Goal: Task Accomplishment & Management: Complete application form

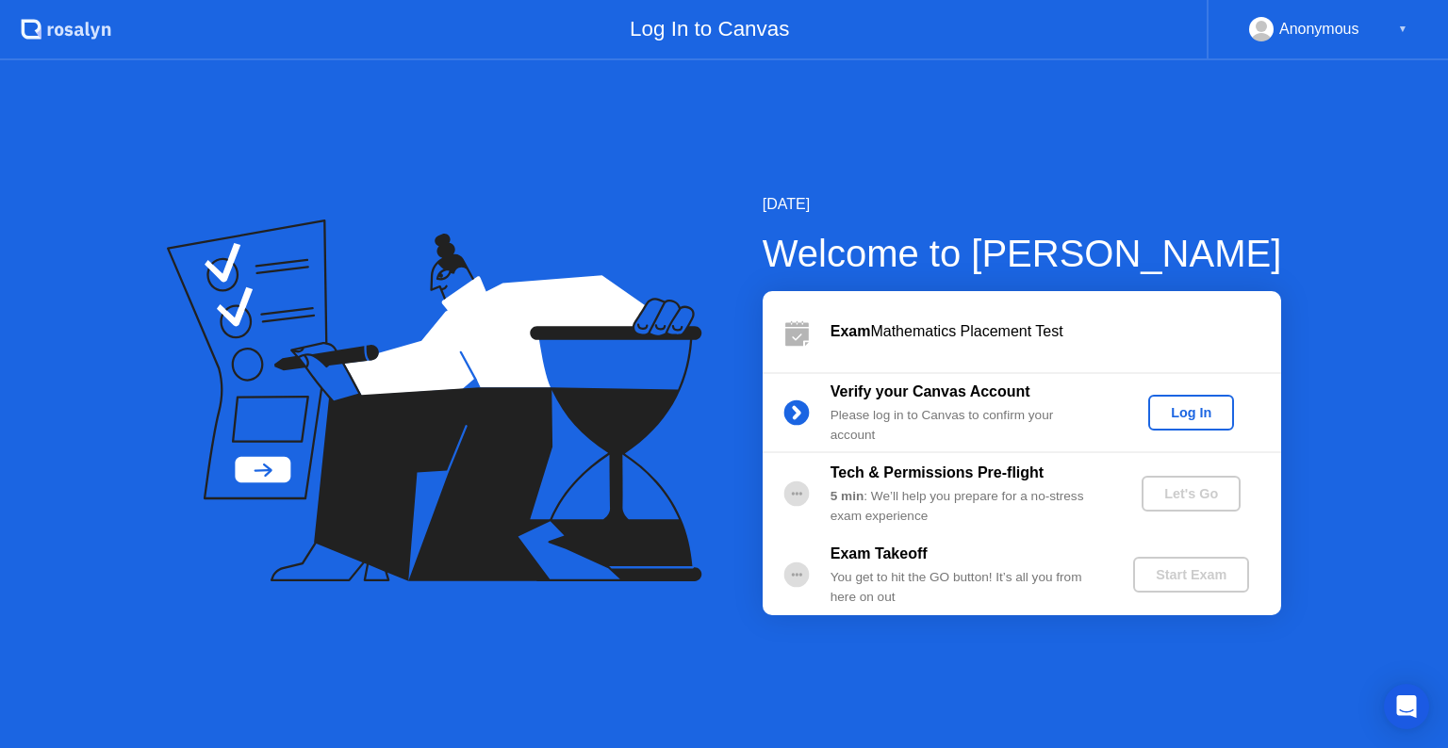
click at [1173, 417] on div "Log In" at bounding box center [1191, 412] width 71 height 15
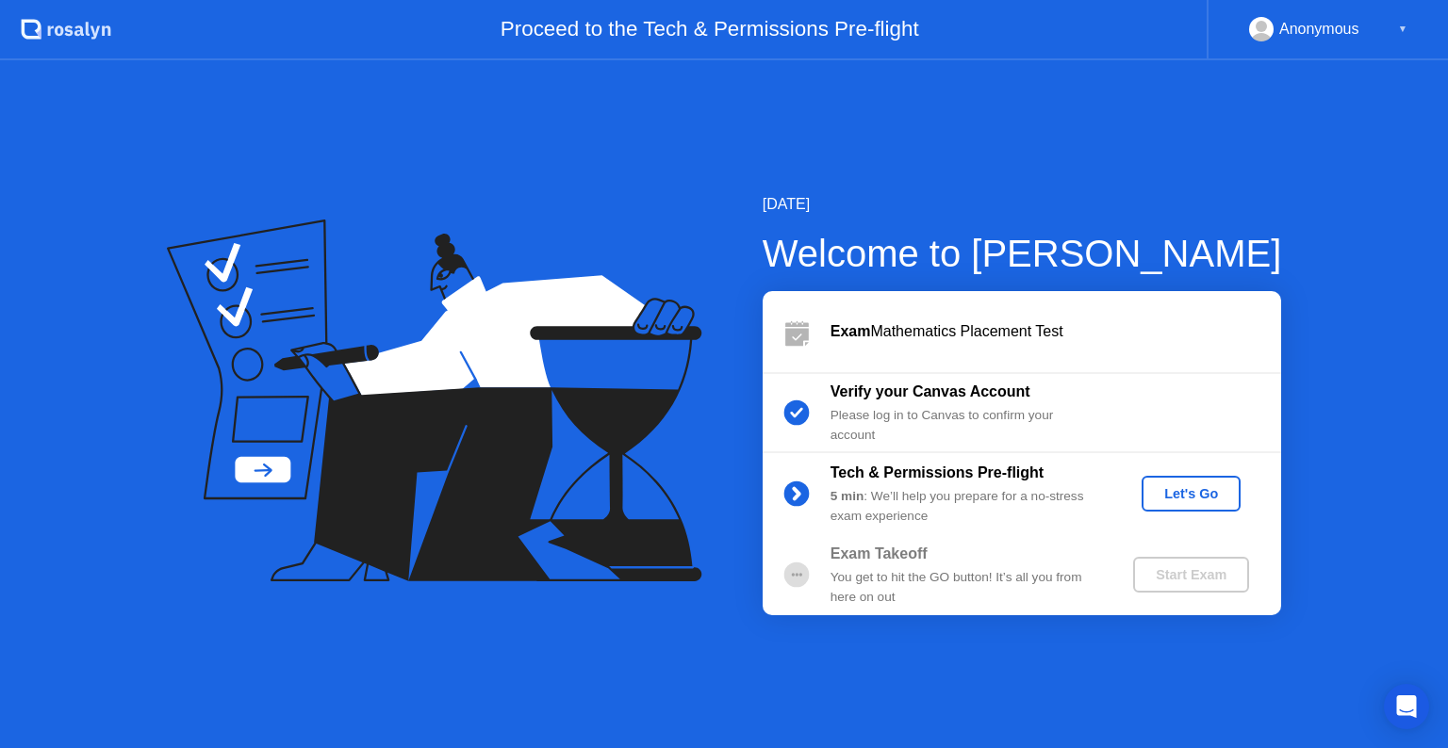
click at [1189, 488] on div "Let's Go" at bounding box center [1191, 493] width 84 height 15
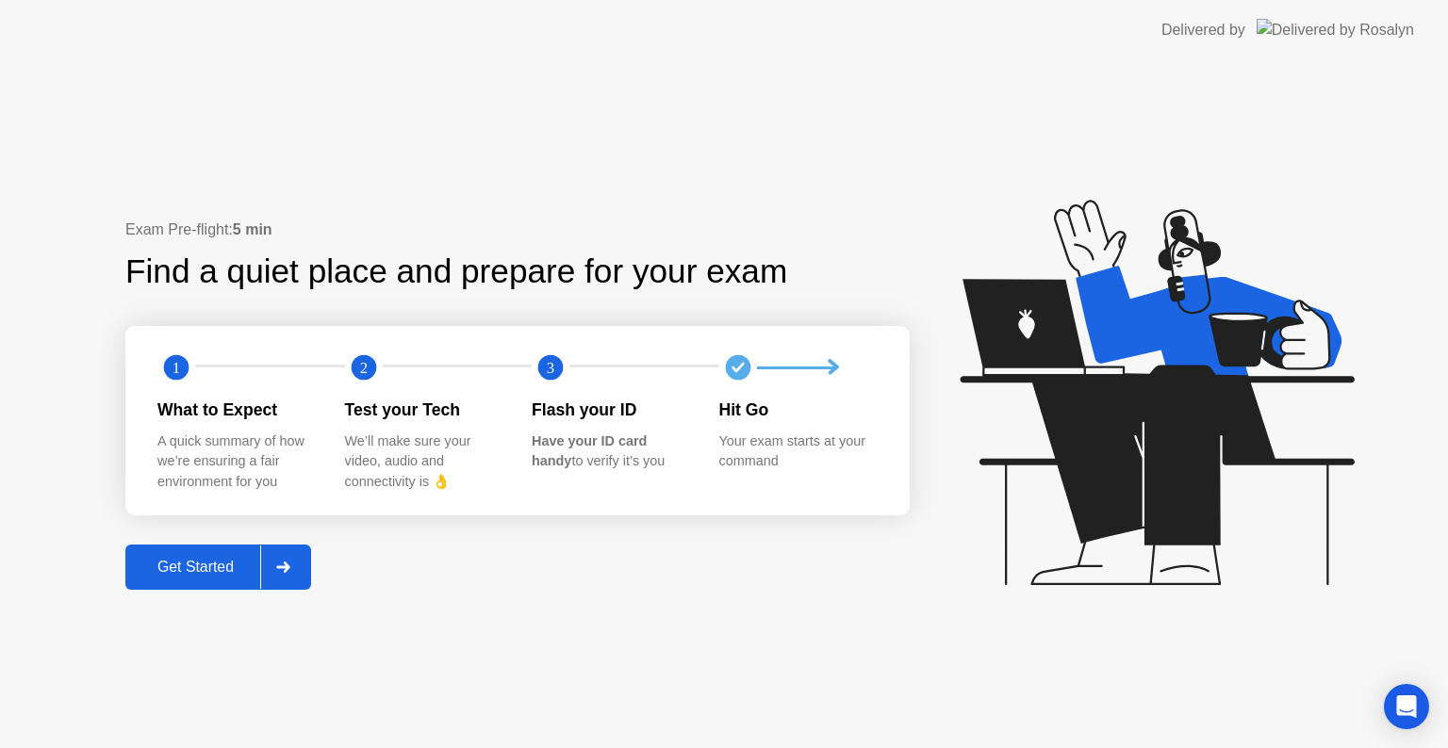
click at [300, 558] on div at bounding box center [282, 567] width 45 height 43
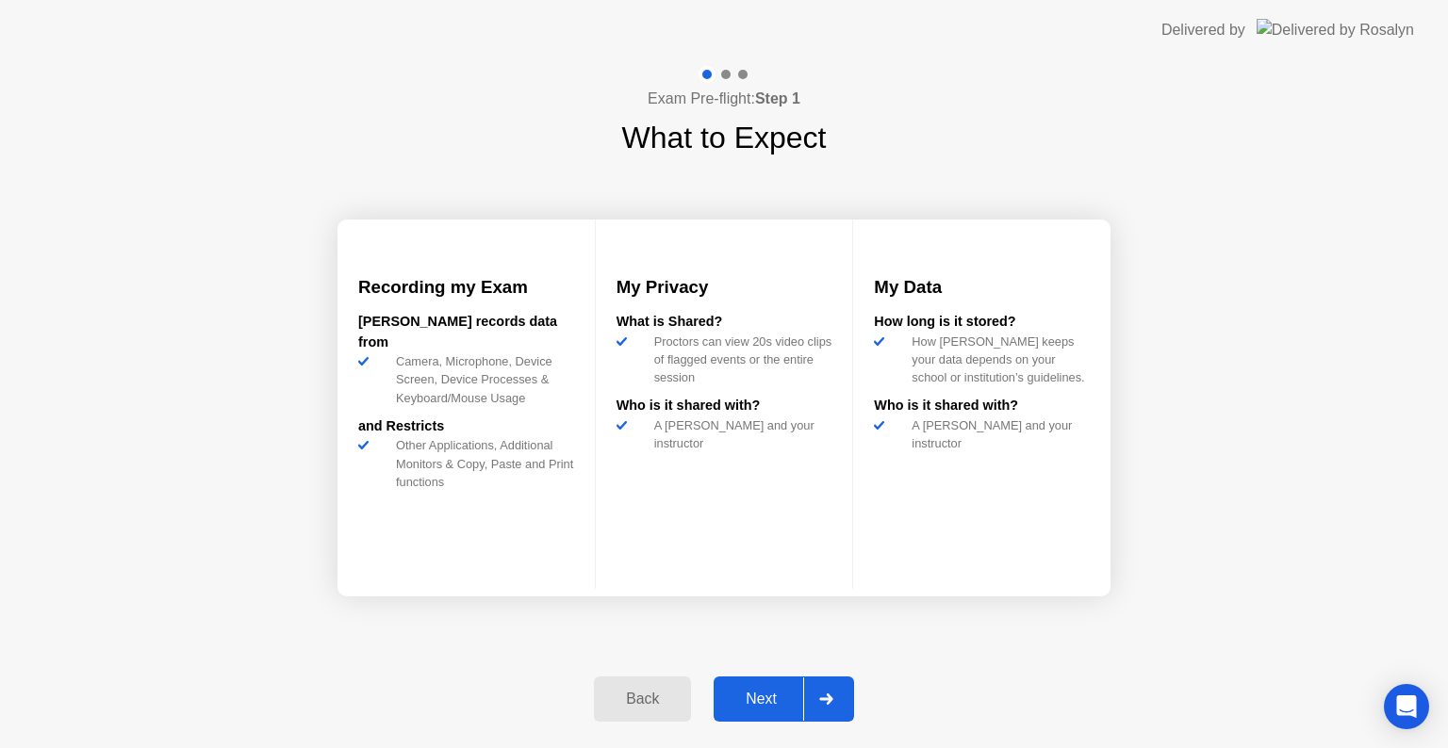
click at [838, 689] on div at bounding box center [825, 699] width 45 height 43
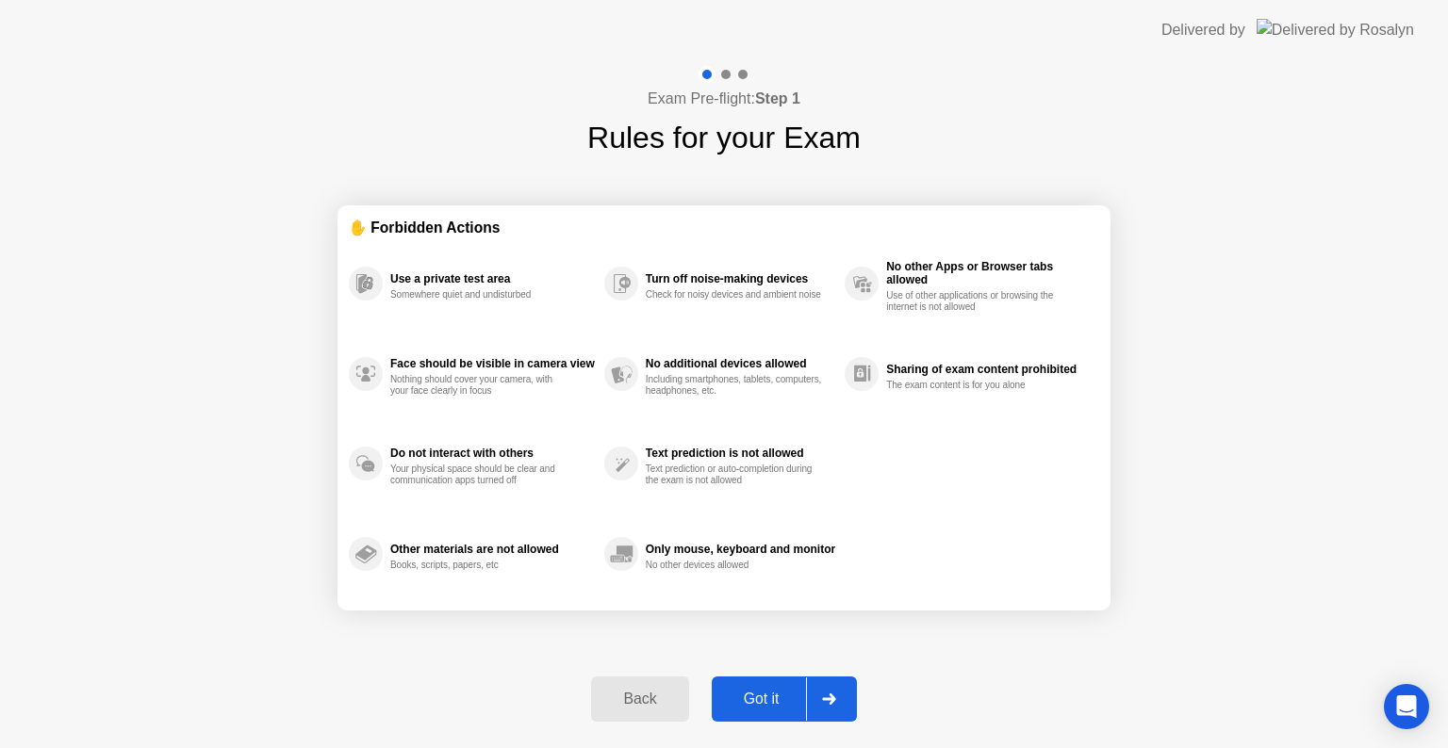
click at [826, 699] on icon at bounding box center [828, 699] width 13 height 11
select select "**********"
select select "*******"
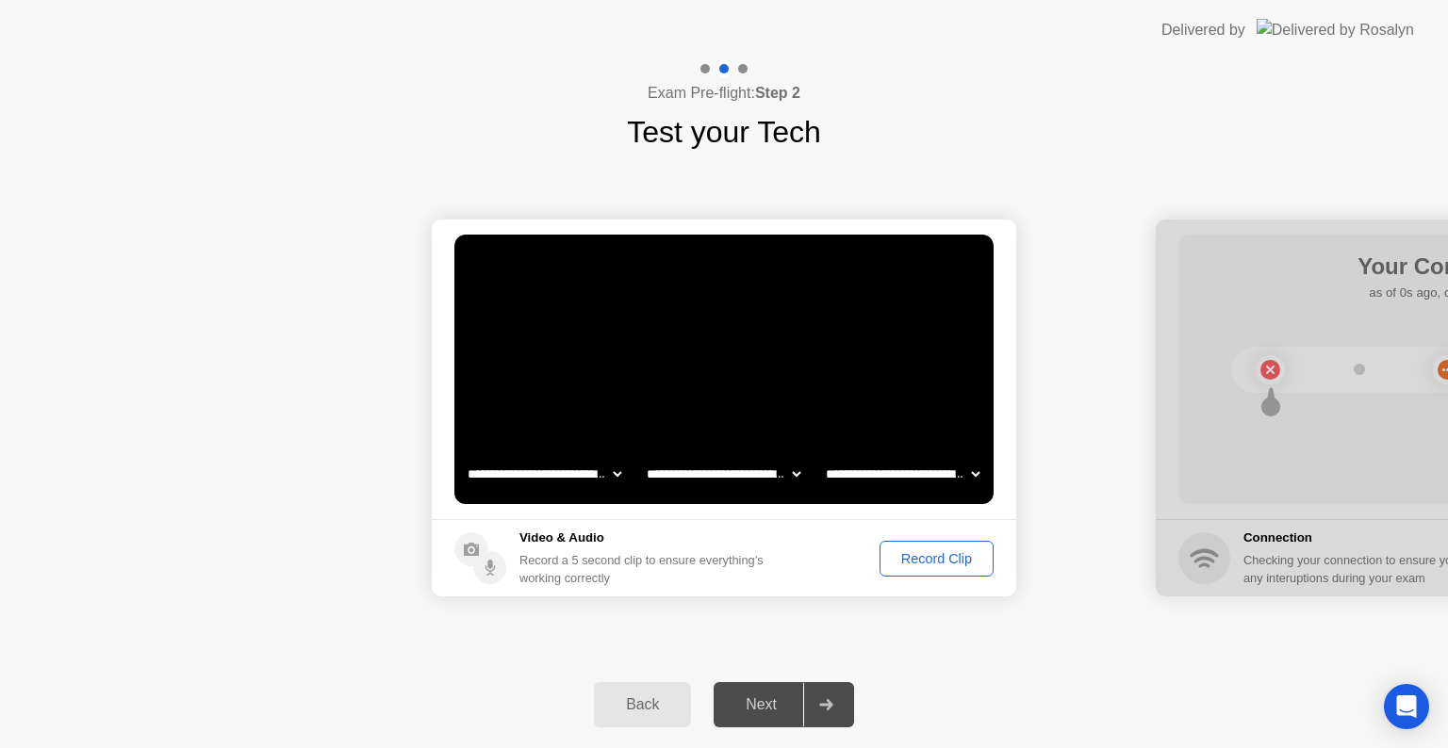
click at [909, 559] on div "Record Clip" at bounding box center [936, 558] width 101 height 15
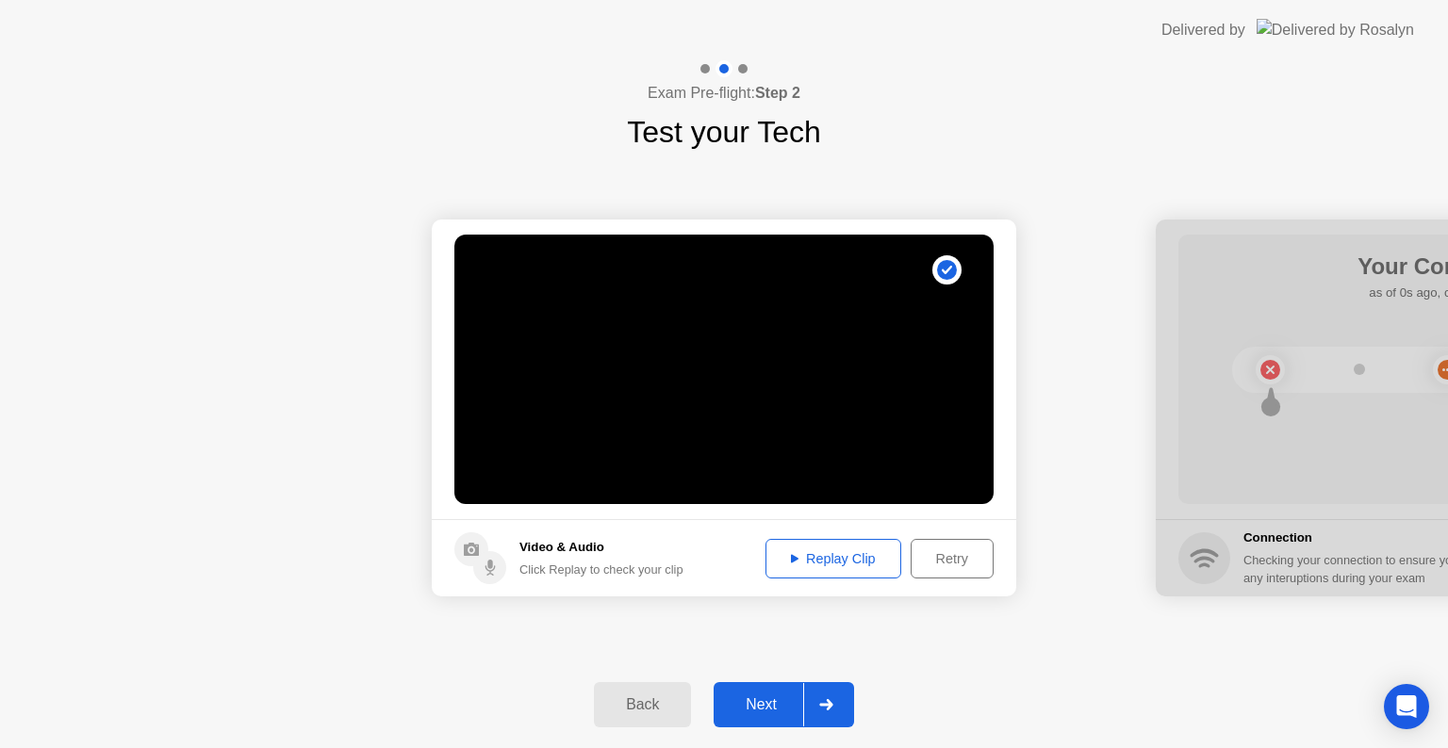
click at [865, 564] on div "Replay Clip" at bounding box center [833, 558] width 123 height 15
click at [823, 557] on div "Replay Clip" at bounding box center [833, 558] width 123 height 15
click at [931, 561] on div "Retry" at bounding box center [952, 558] width 70 height 15
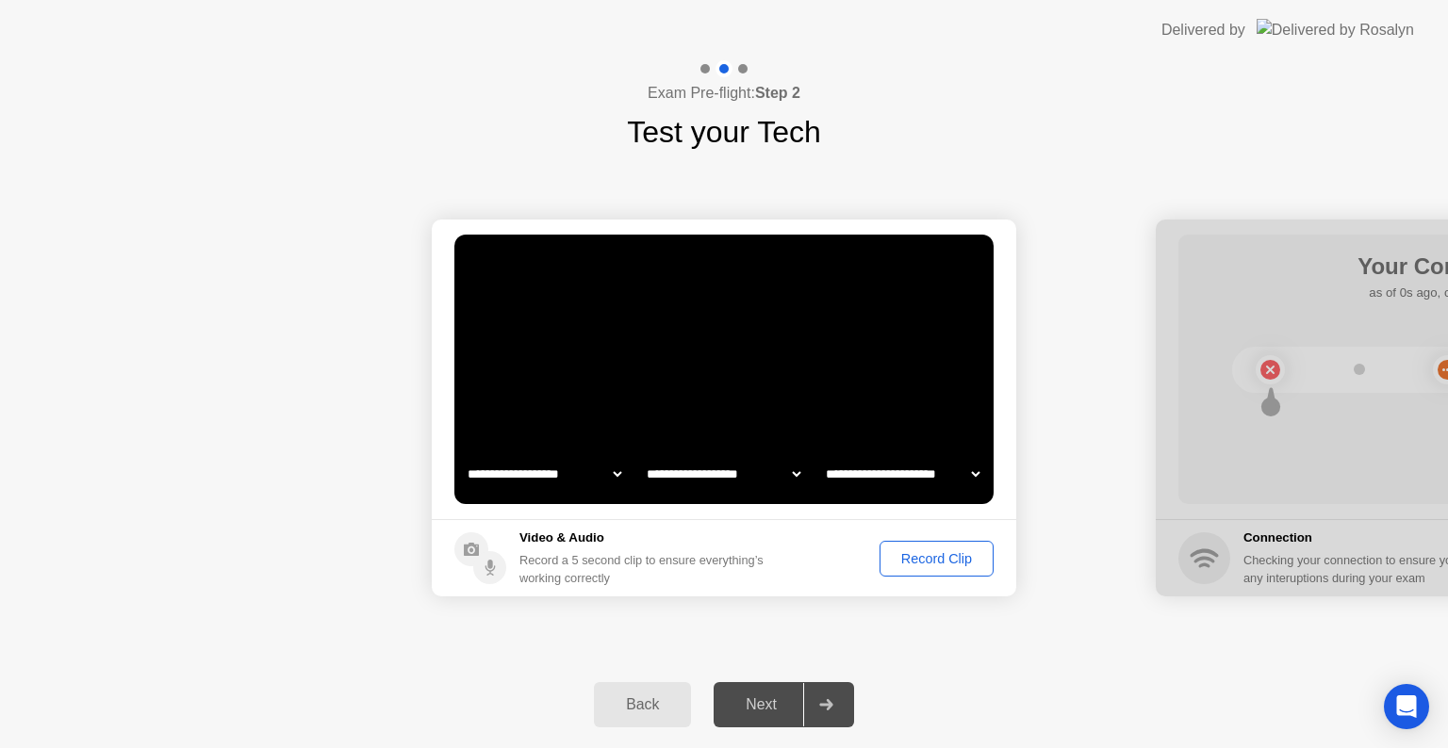
click at [938, 480] on select "**********" at bounding box center [902, 474] width 161 height 38
drag, startPoint x: 938, startPoint y: 476, endPoint x: 927, endPoint y: 478, distance: 10.5
click at [938, 476] on select "**********" at bounding box center [902, 474] width 161 height 38
click at [897, 552] on div "Record Clip" at bounding box center [936, 558] width 101 height 15
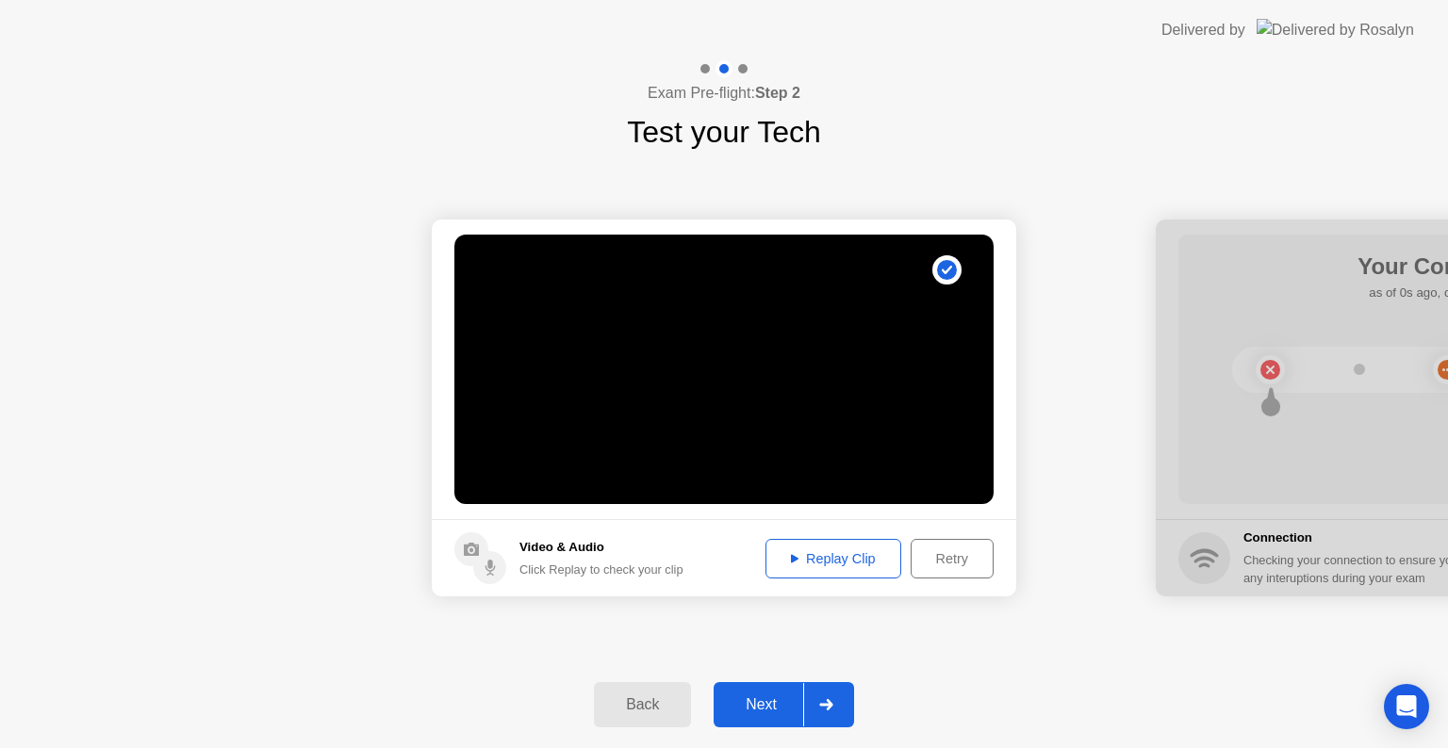
click at [879, 558] on div "Replay Clip" at bounding box center [833, 558] width 123 height 15
click at [944, 551] on div "Retry" at bounding box center [952, 558] width 70 height 15
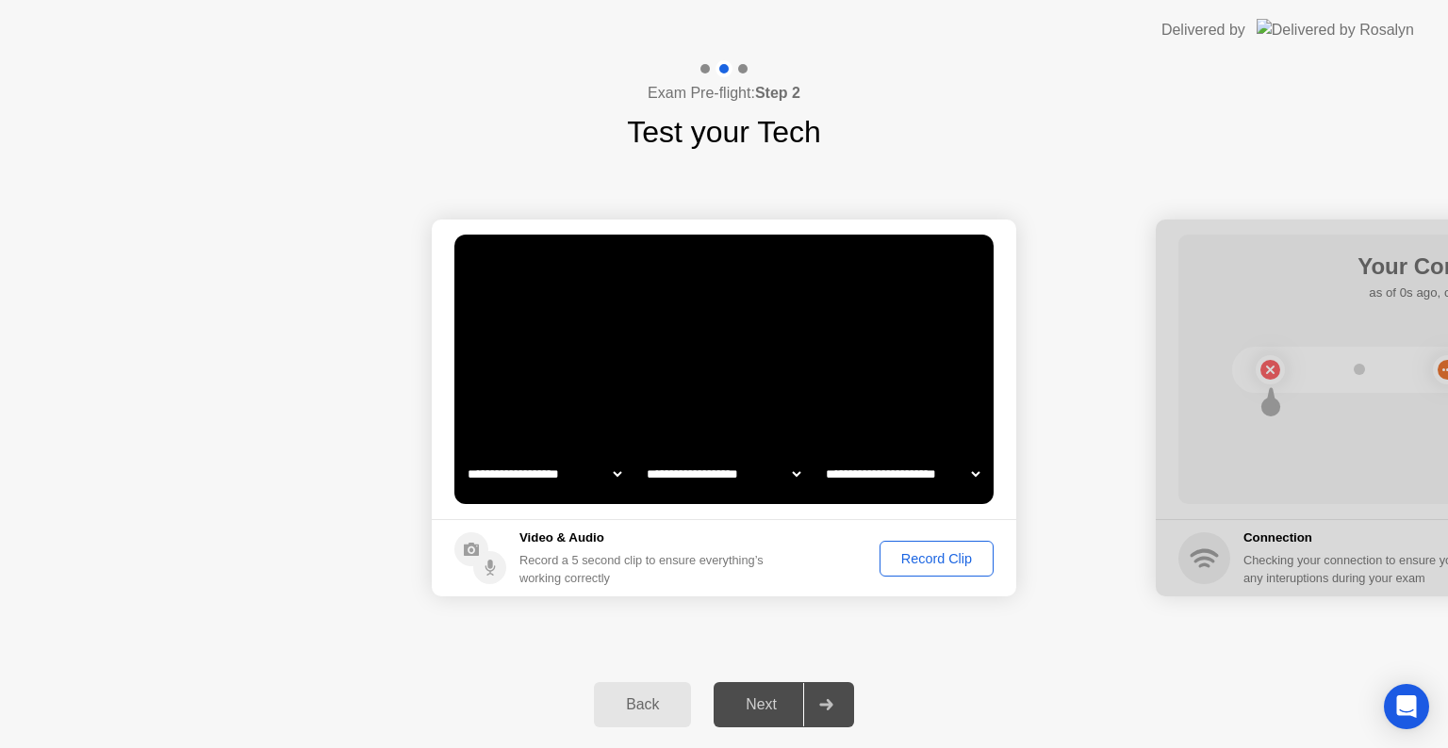
click at [826, 703] on icon at bounding box center [825, 704] width 13 height 11
click at [943, 556] on div "Record Clip" at bounding box center [936, 558] width 101 height 15
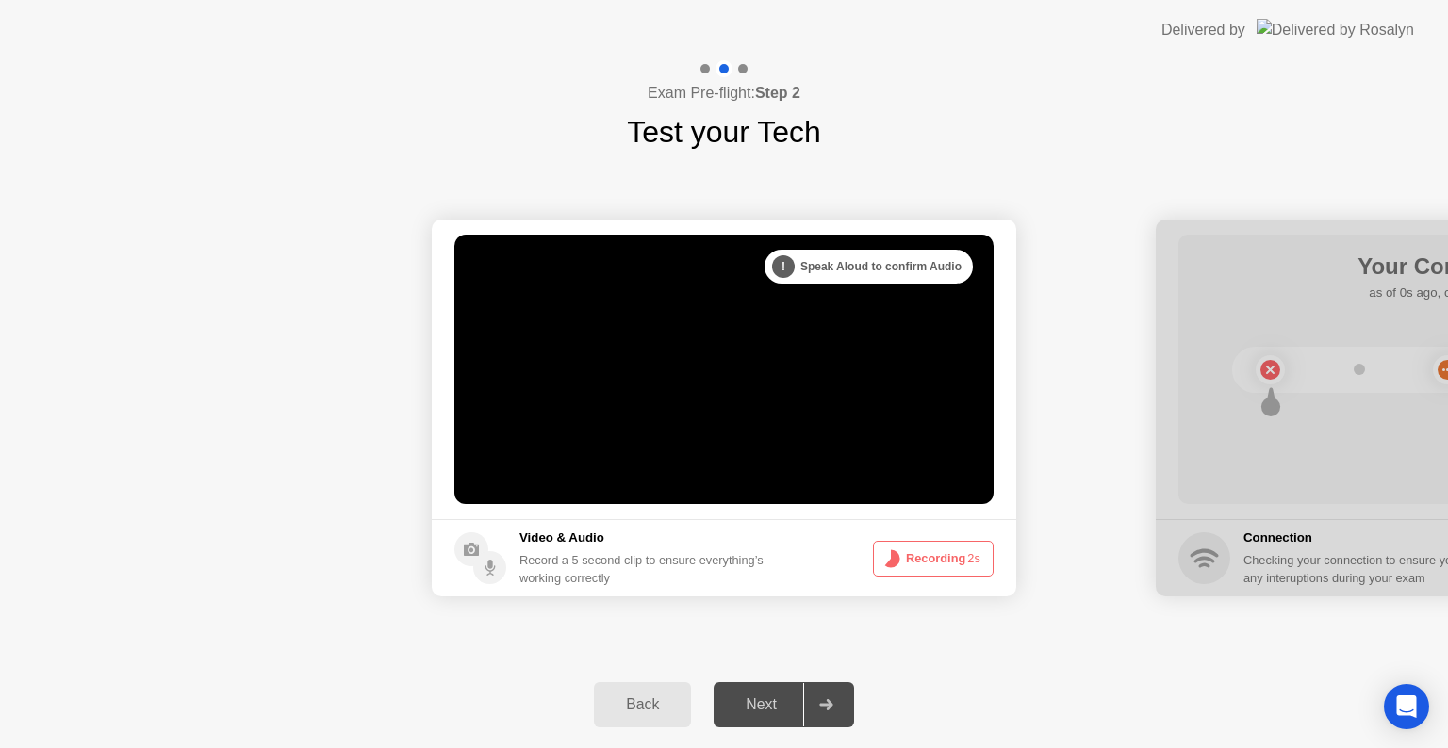
click at [948, 569] on button "Recording 2s" at bounding box center [933, 559] width 121 height 36
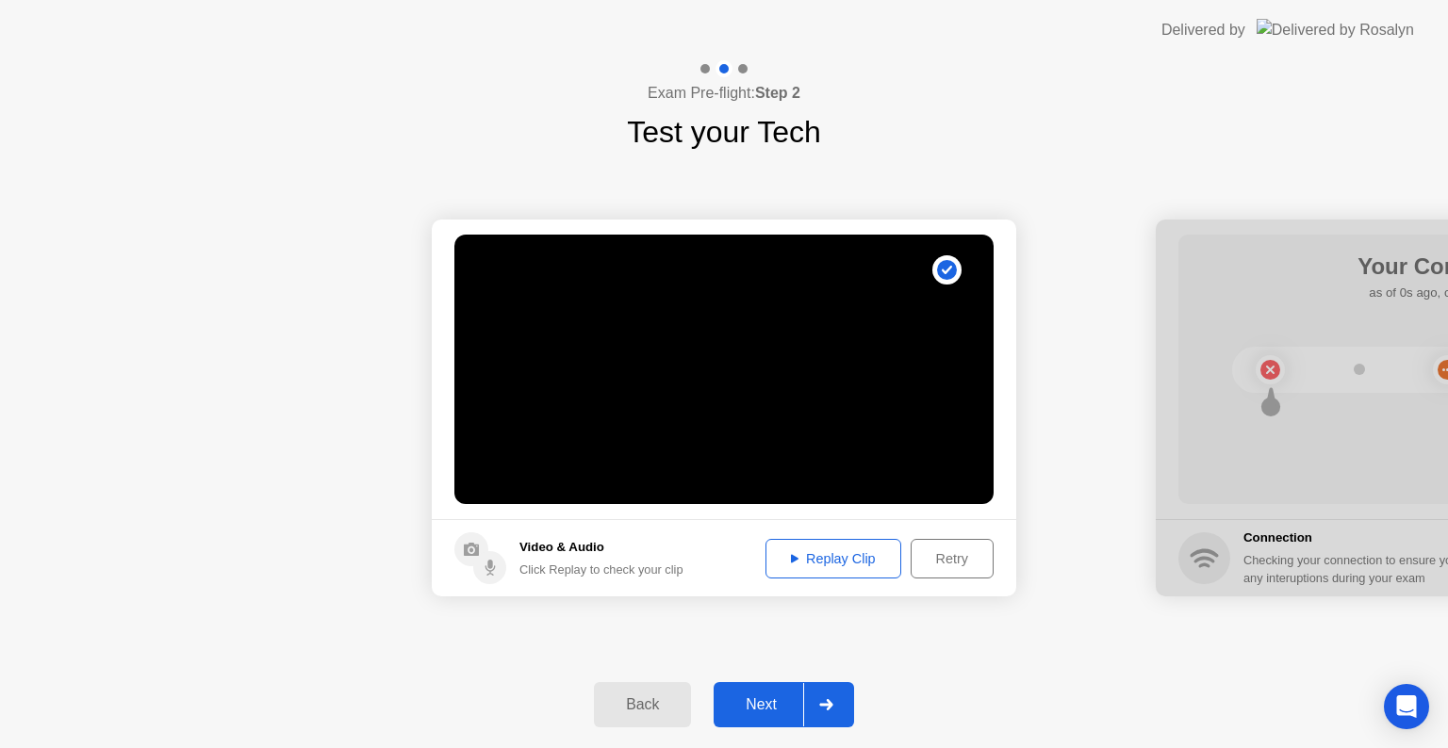
click at [826, 702] on icon at bounding box center [826, 704] width 14 height 11
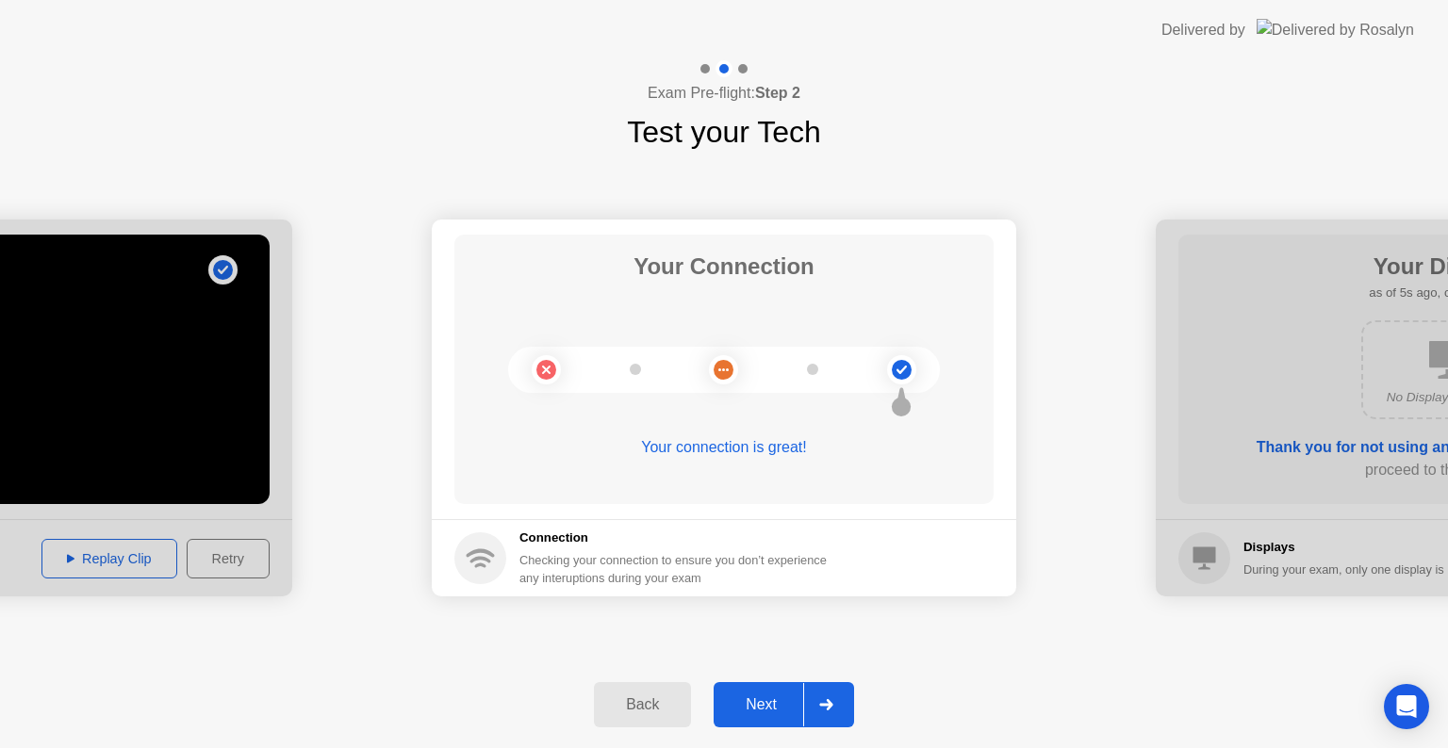
click at [831, 697] on div at bounding box center [825, 704] width 45 height 43
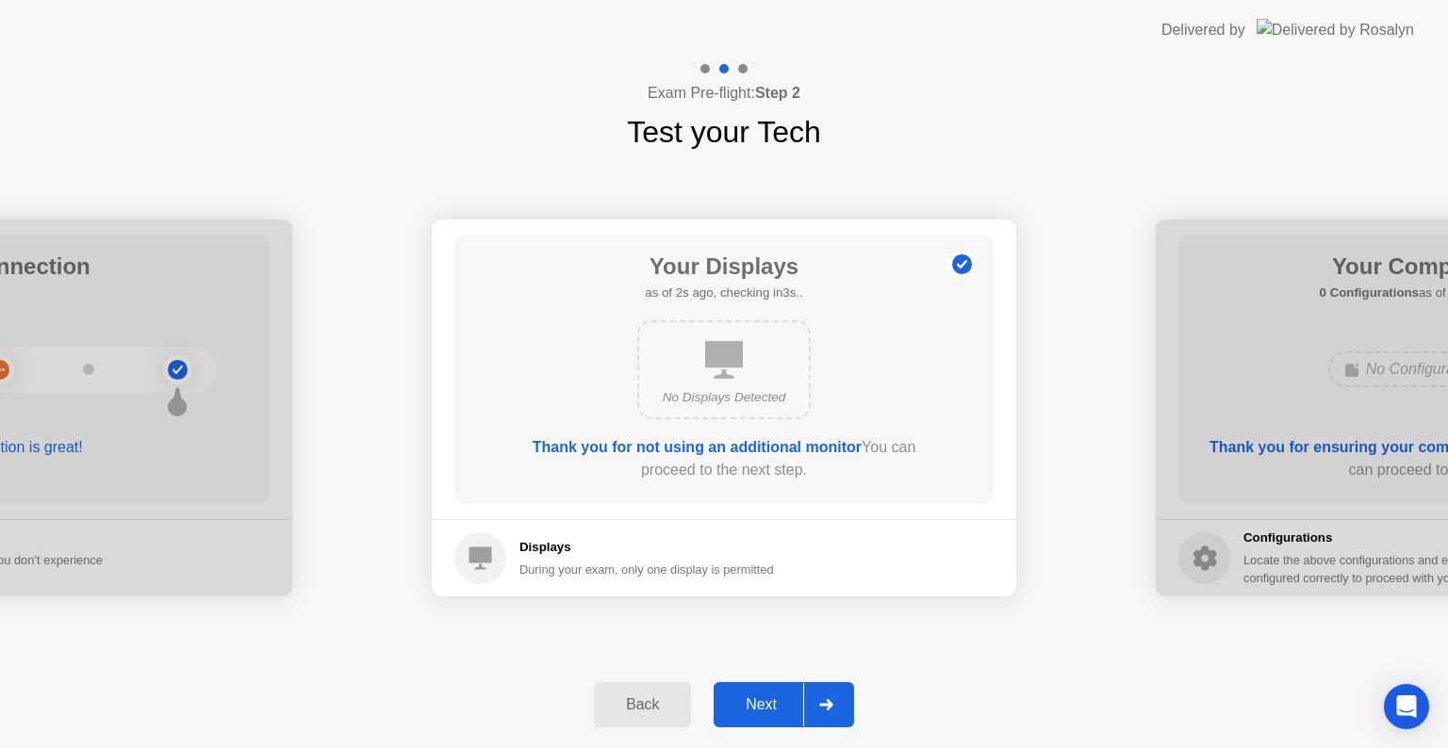
click at [831, 697] on div at bounding box center [825, 704] width 45 height 43
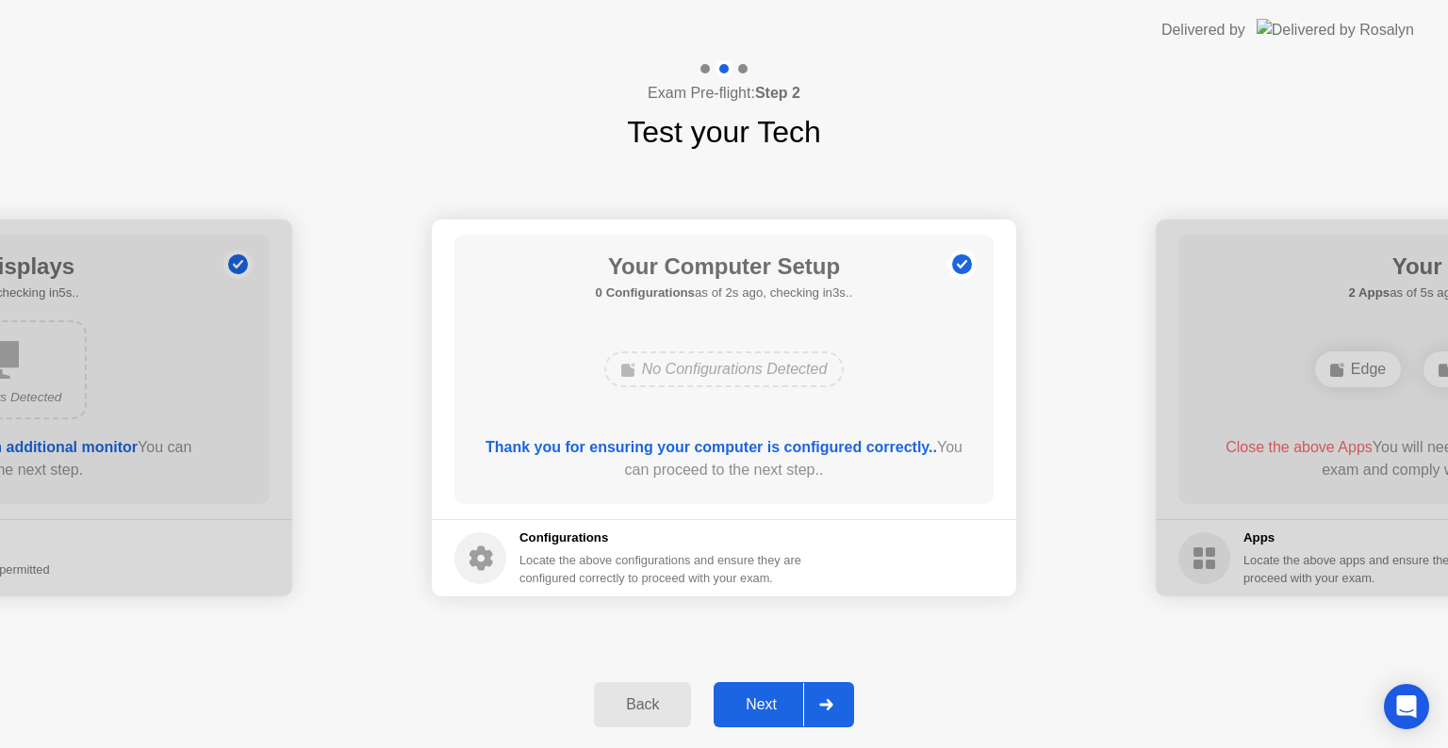
click at [831, 697] on div at bounding box center [825, 704] width 45 height 43
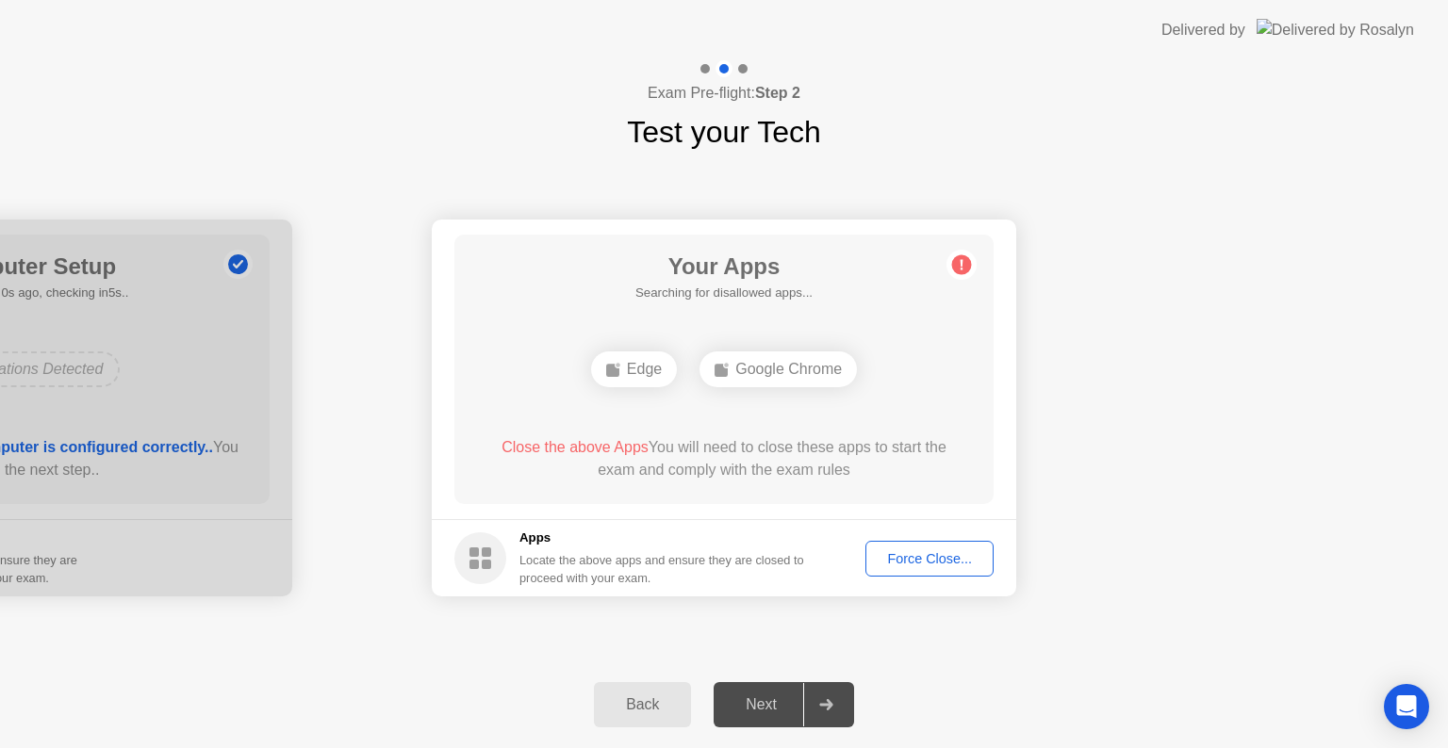
click at [897, 551] on div "Force Close..." at bounding box center [929, 558] width 115 height 15
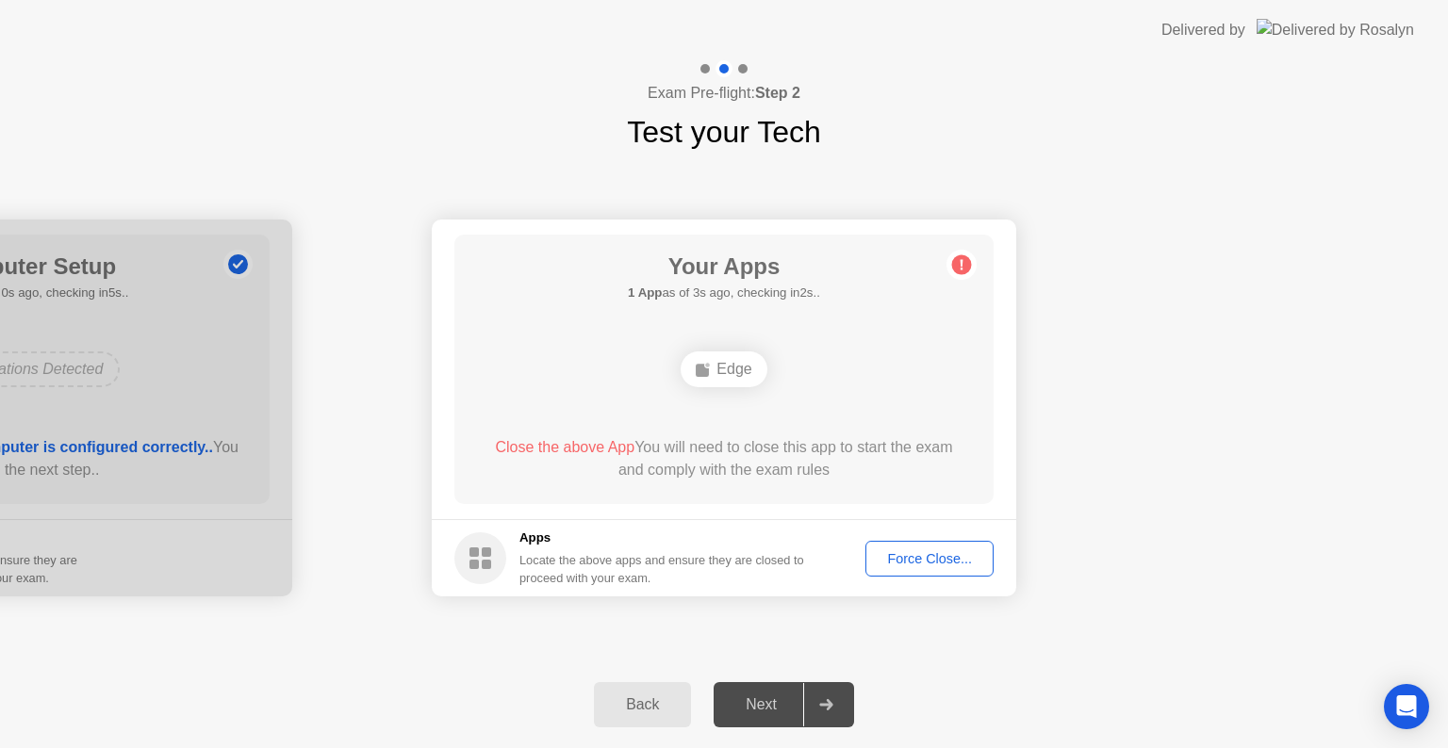
click at [936, 554] on div "Force Close..." at bounding box center [929, 558] width 115 height 15
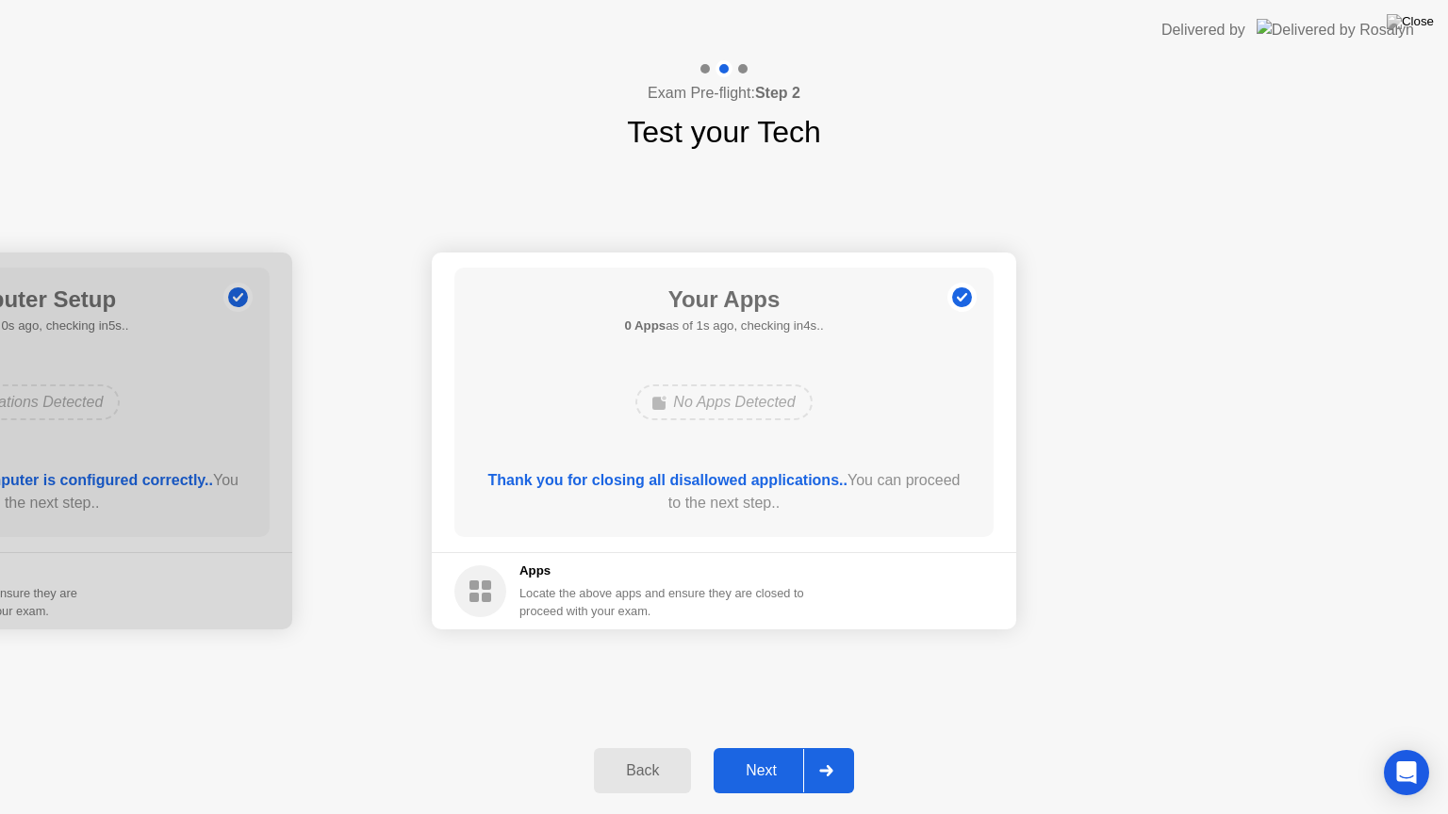
click at [786, 747] on div "Next" at bounding box center [761, 771] width 84 height 17
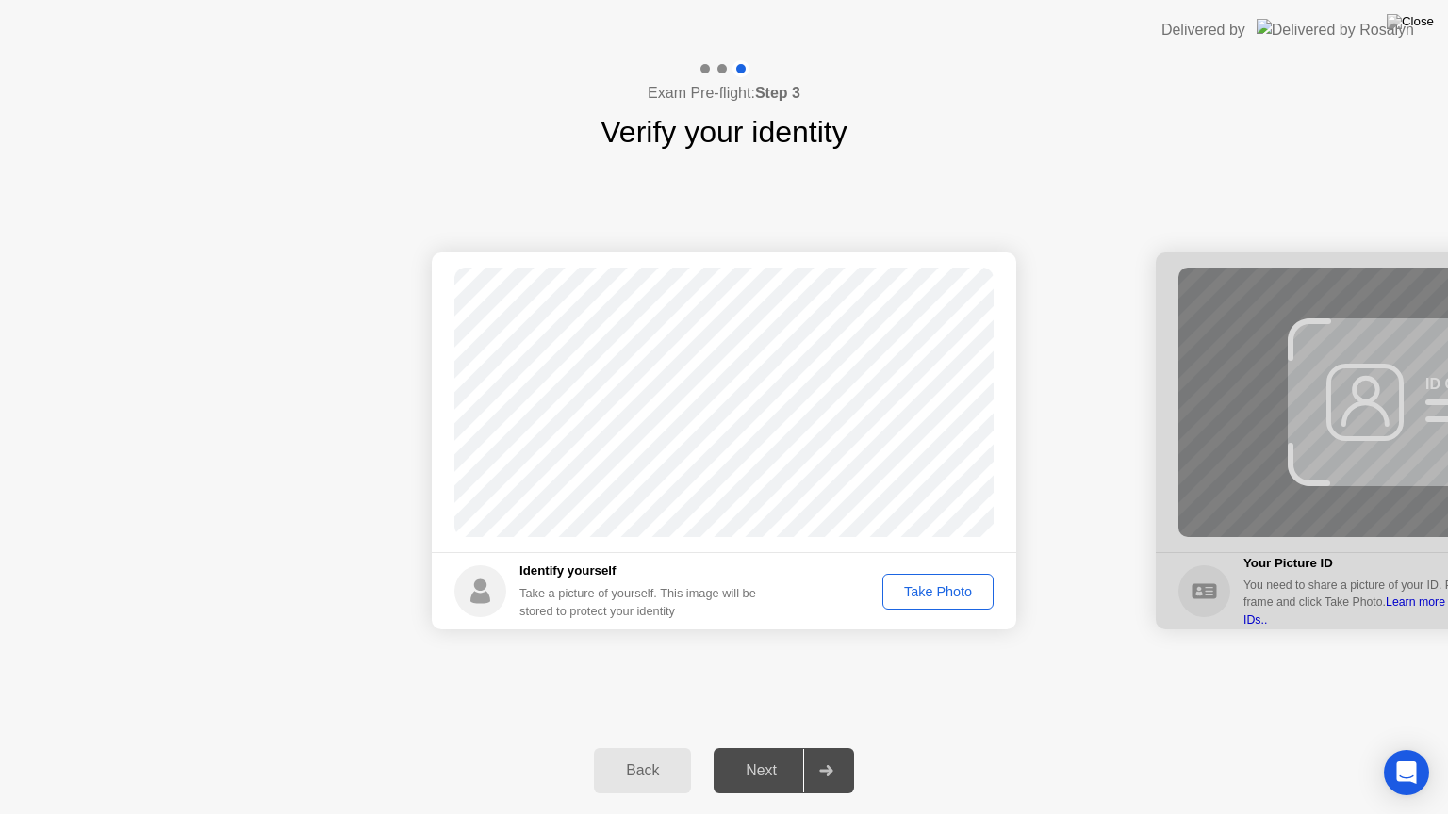
click at [945, 584] on div "Take Photo" at bounding box center [938, 591] width 98 height 15
click at [833, 747] on icon at bounding box center [826, 770] width 14 height 11
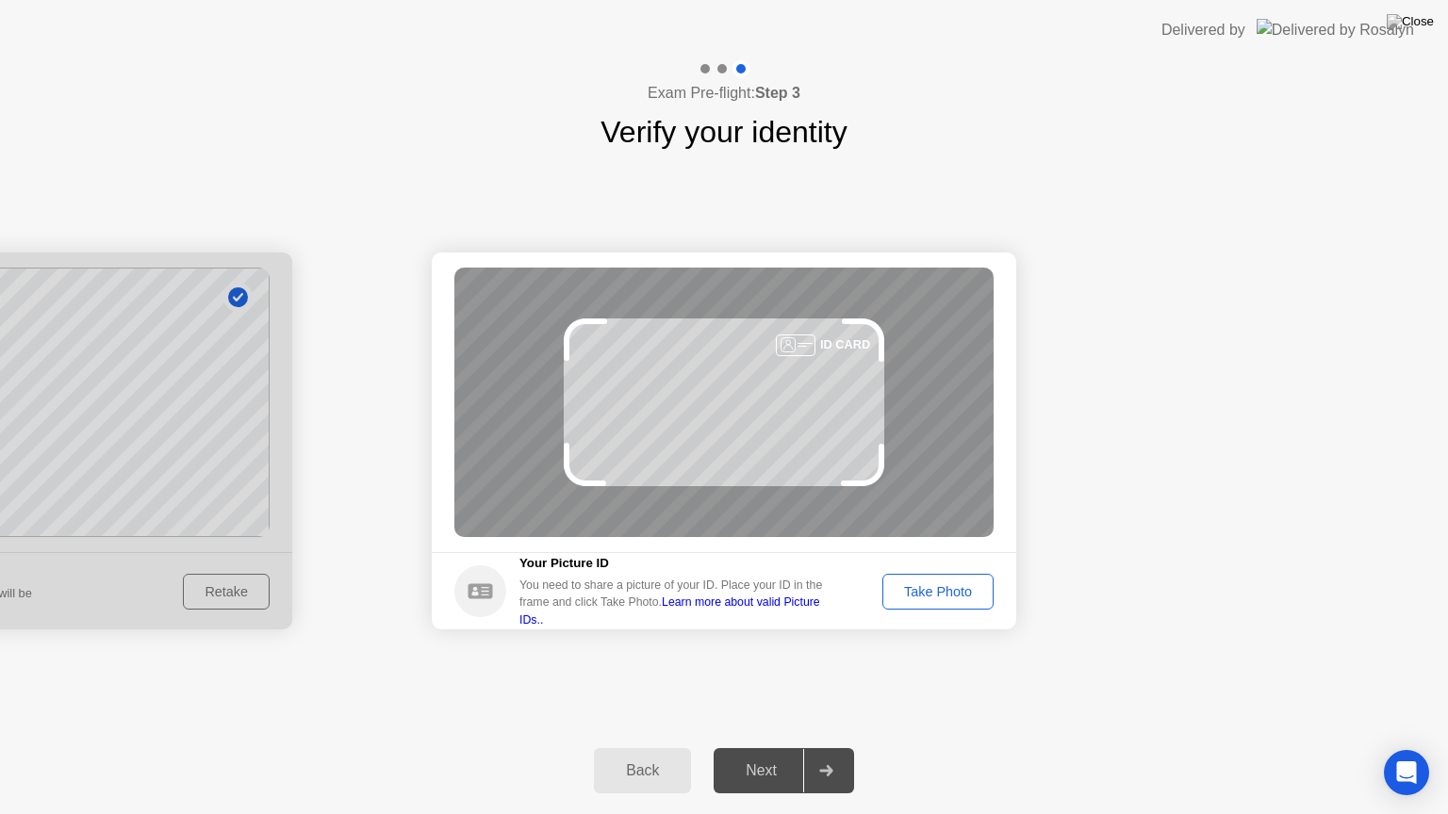
click at [952, 580] on button "Take Photo" at bounding box center [937, 592] width 111 height 36
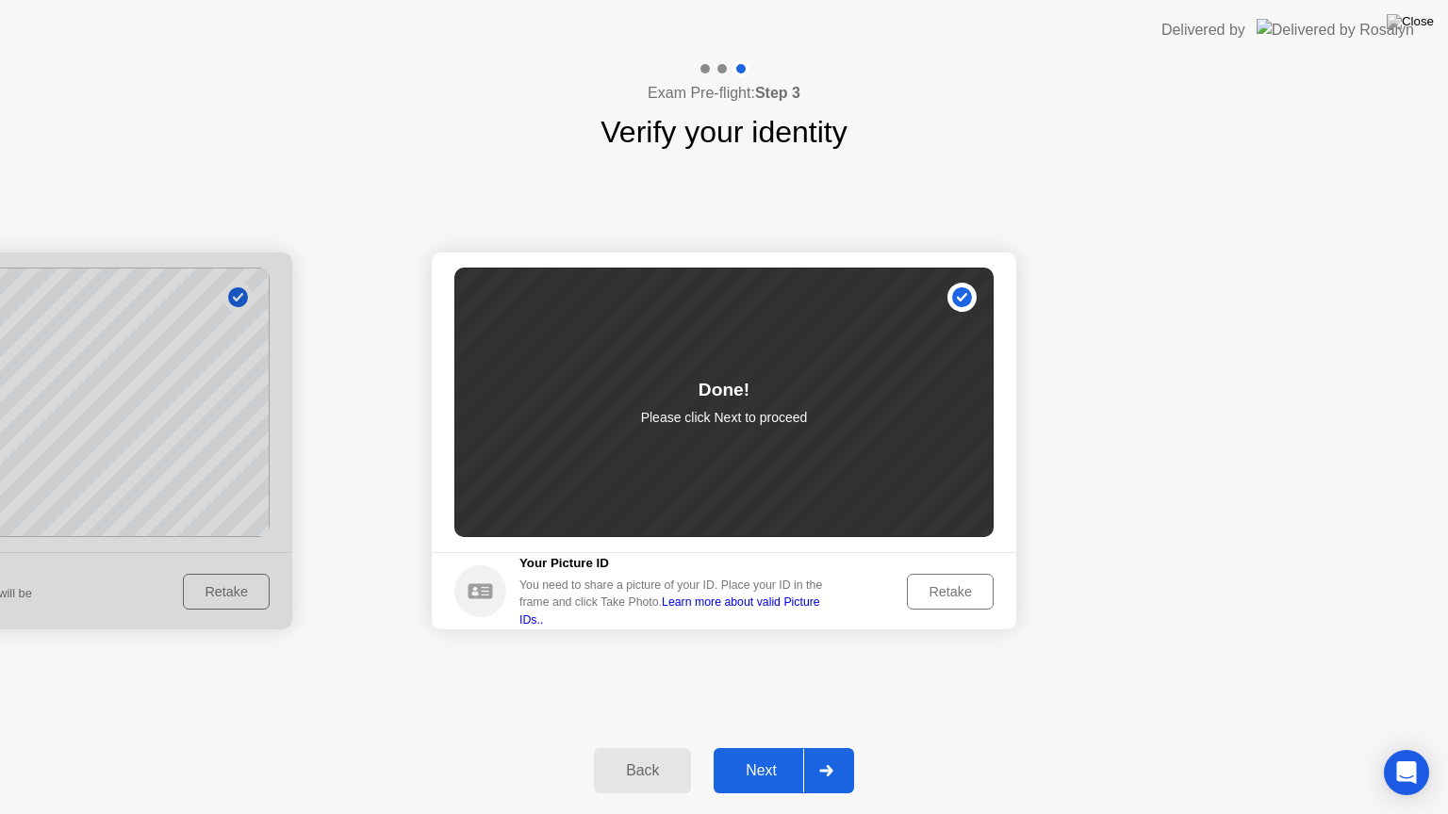
click at [784, 747] on div "Next" at bounding box center [761, 771] width 84 height 17
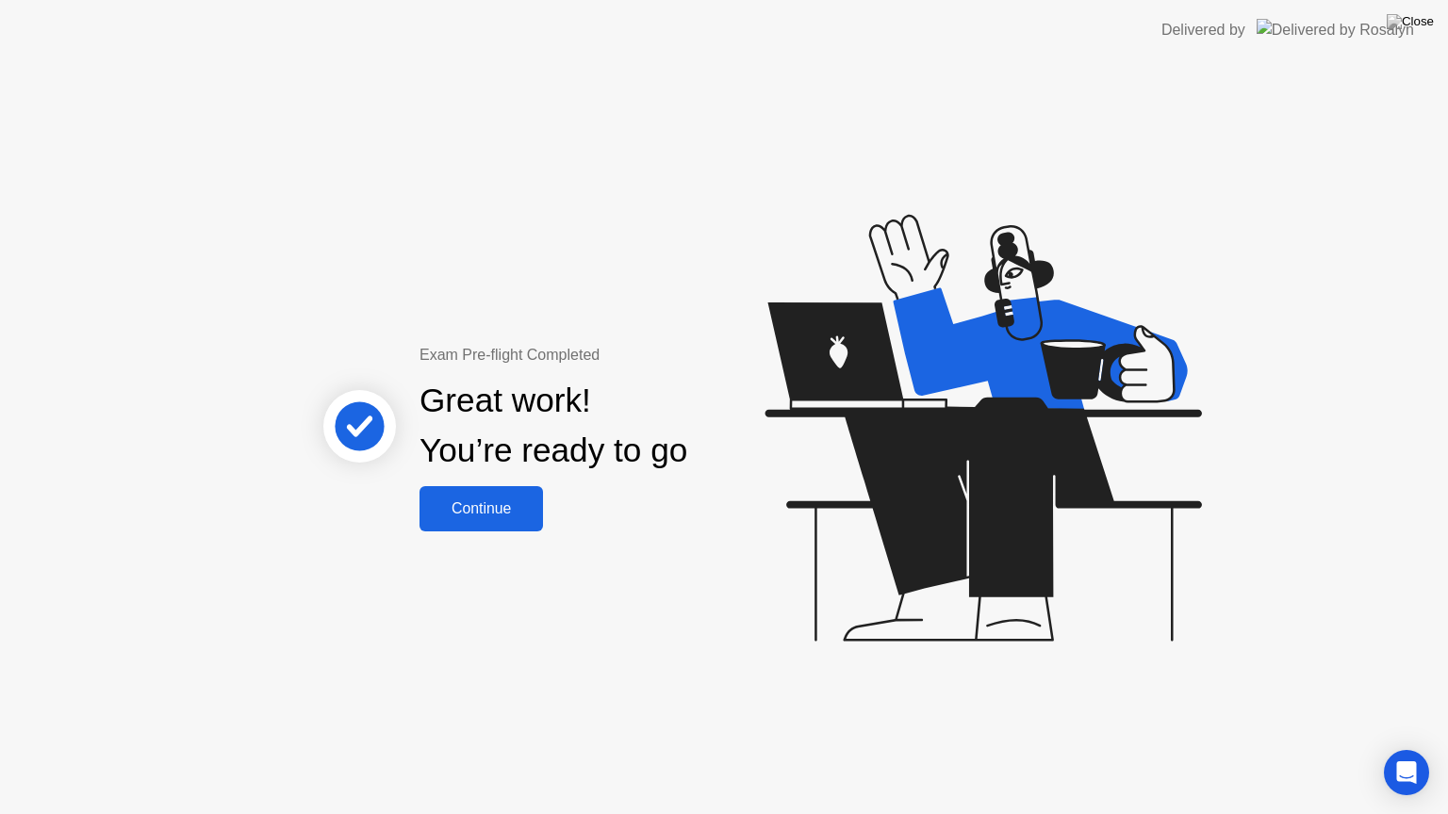
click at [530, 511] on div "Continue" at bounding box center [481, 508] width 112 height 17
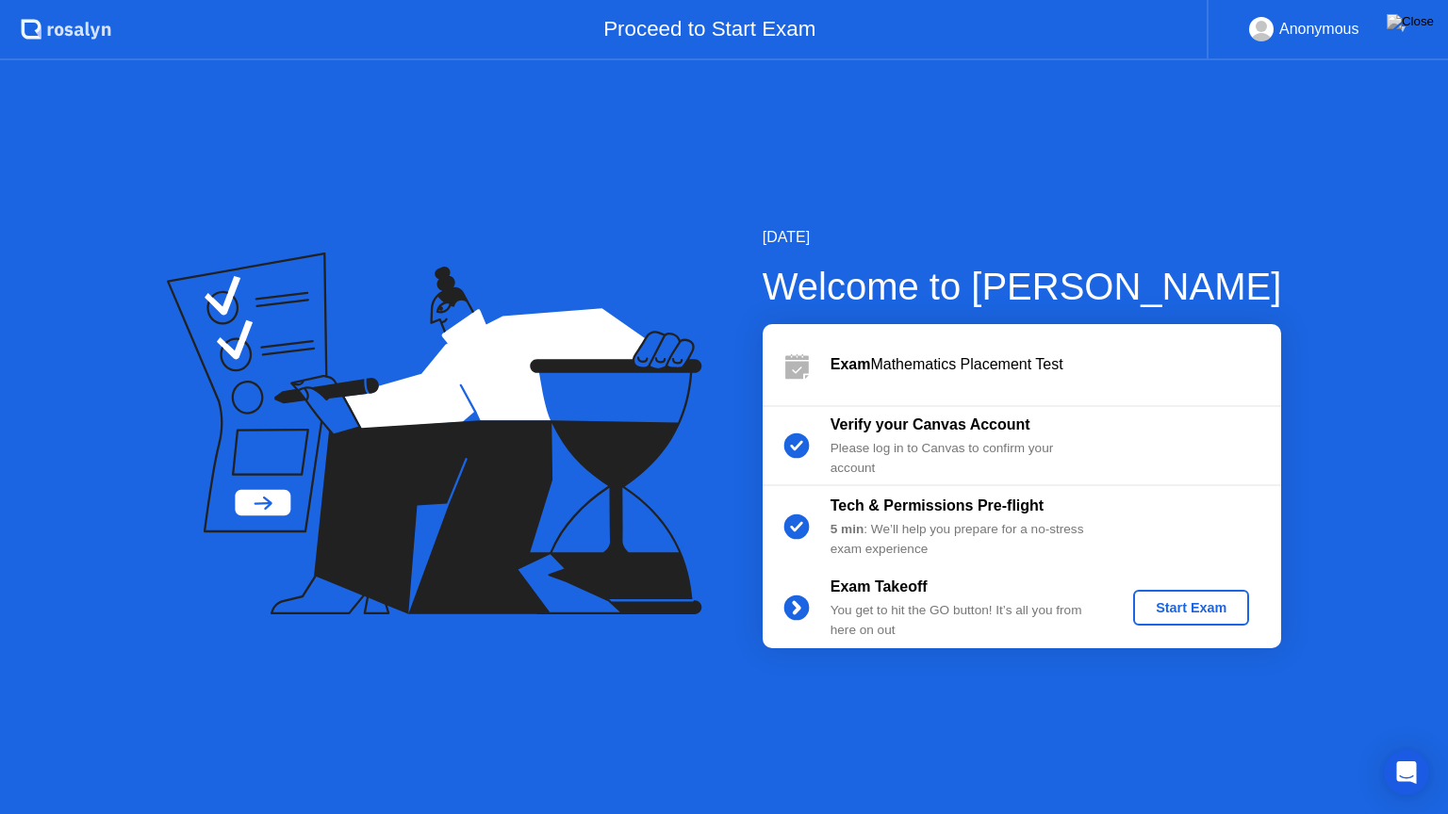
click at [1185, 609] on div "Start Exam" at bounding box center [1190, 607] width 101 height 15
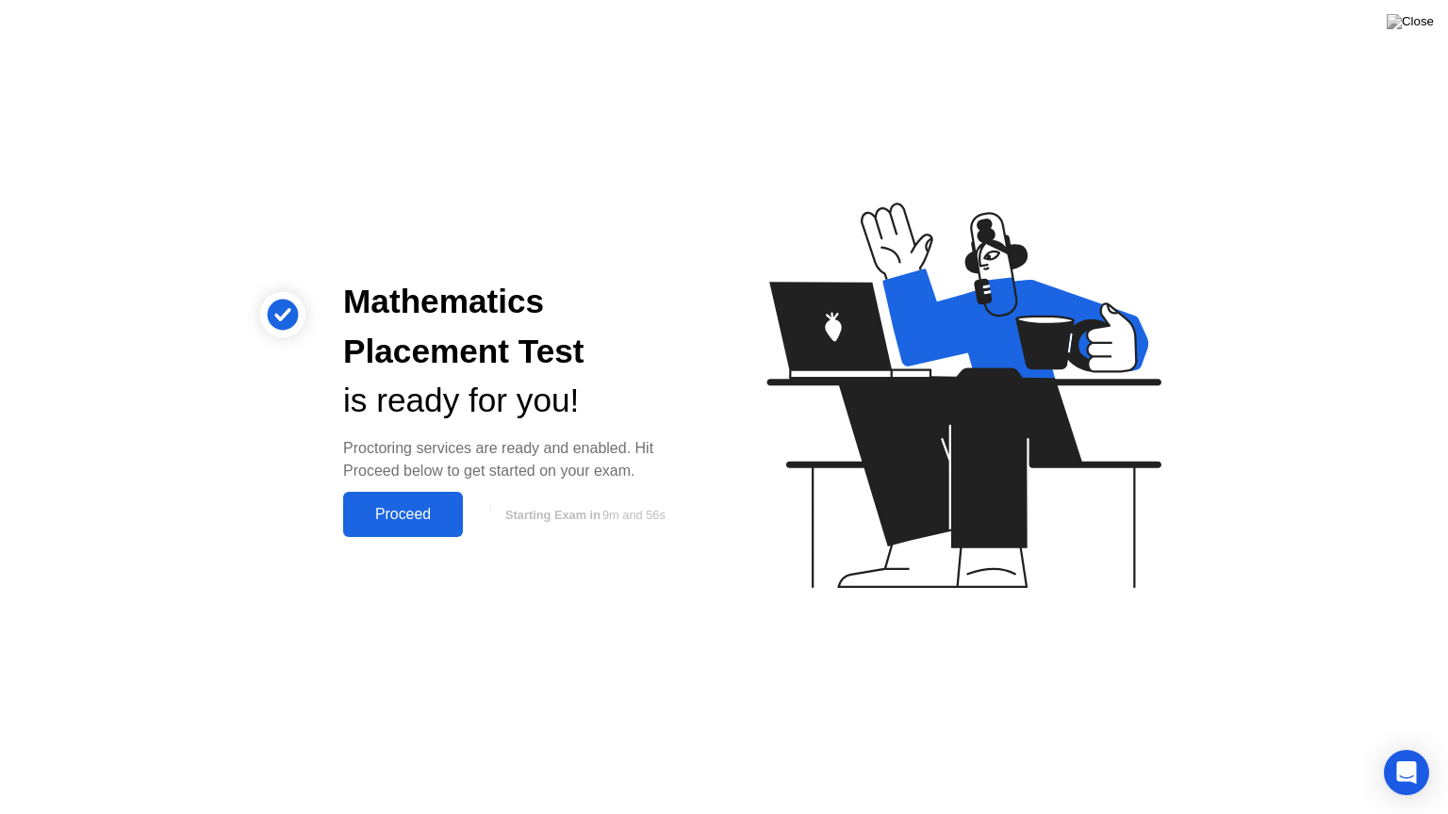
click at [423, 521] on div "Proceed" at bounding box center [403, 514] width 108 height 17
